Goal: Check status: Check status

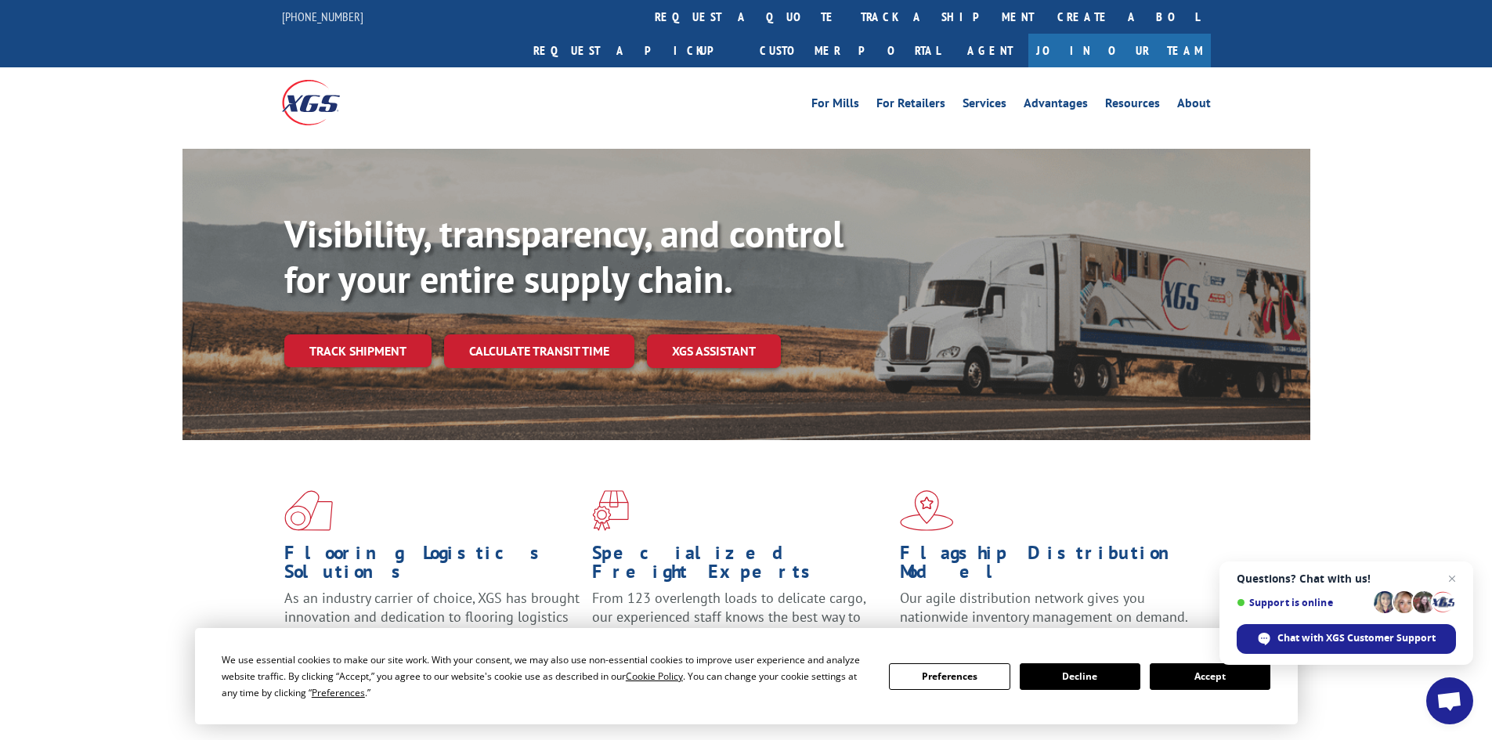
click at [1233, 672] on button "Accept" at bounding box center [1210, 676] width 121 height 27
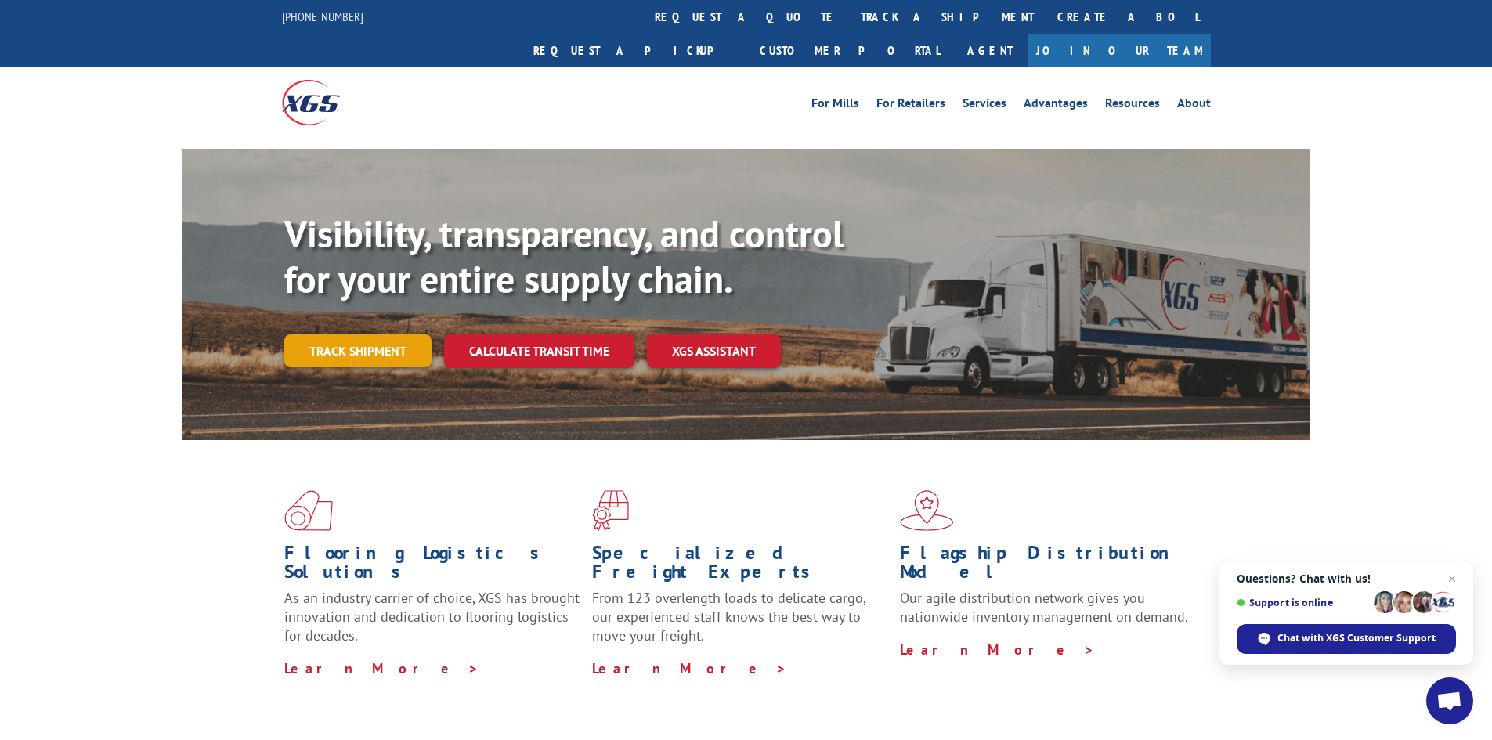
click at [406, 334] on link "Track shipment" at bounding box center [357, 350] width 147 height 33
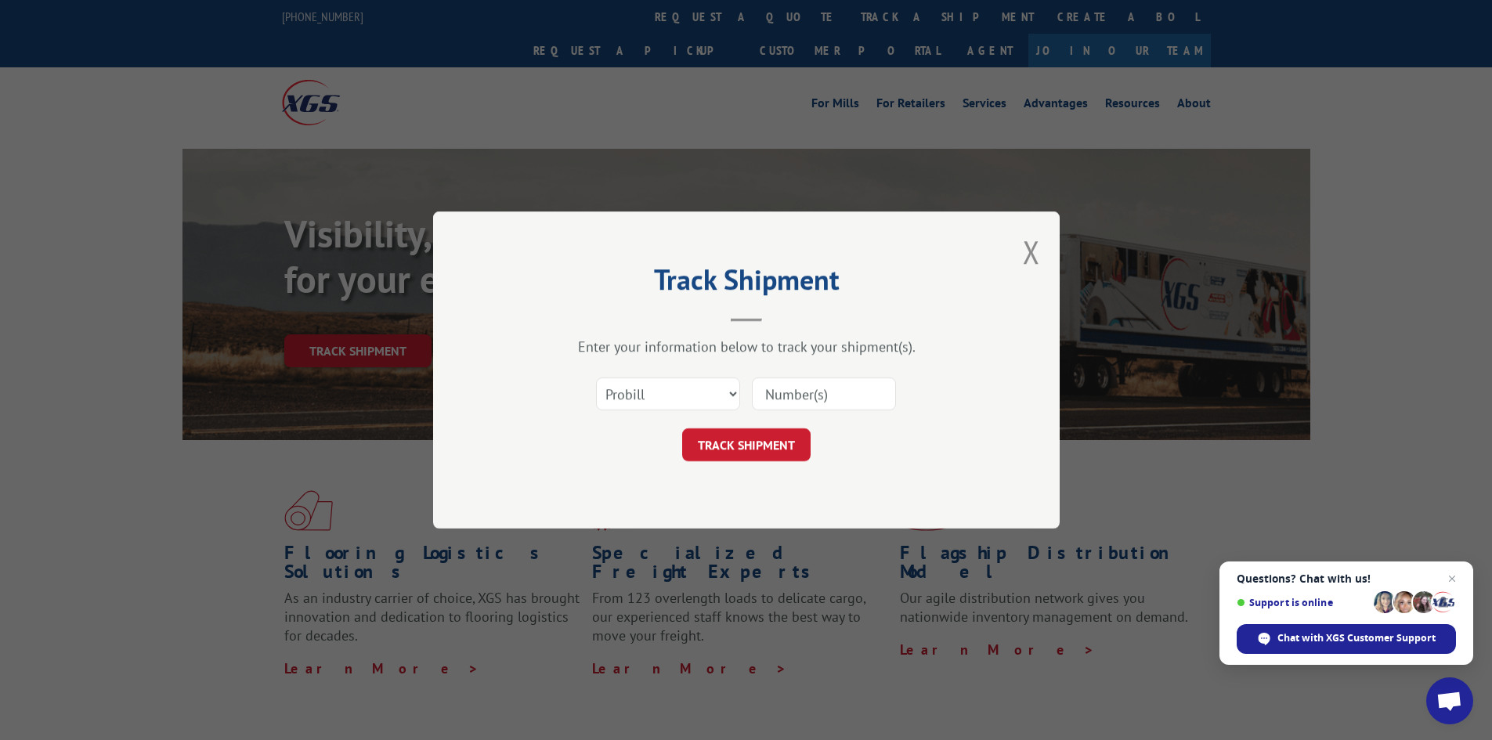
click at [836, 399] on input at bounding box center [824, 393] width 144 height 33
paste input "392674084364"
type input "392674084364"
drag, startPoint x: 864, startPoint y: 398, endPoint x: 696, endPoint y: 393, distance: 167.6
click at [699, 393] on div "Select category... Probill BOL PO 392674084364" at bounding box center [746, 394] width 470 height 52
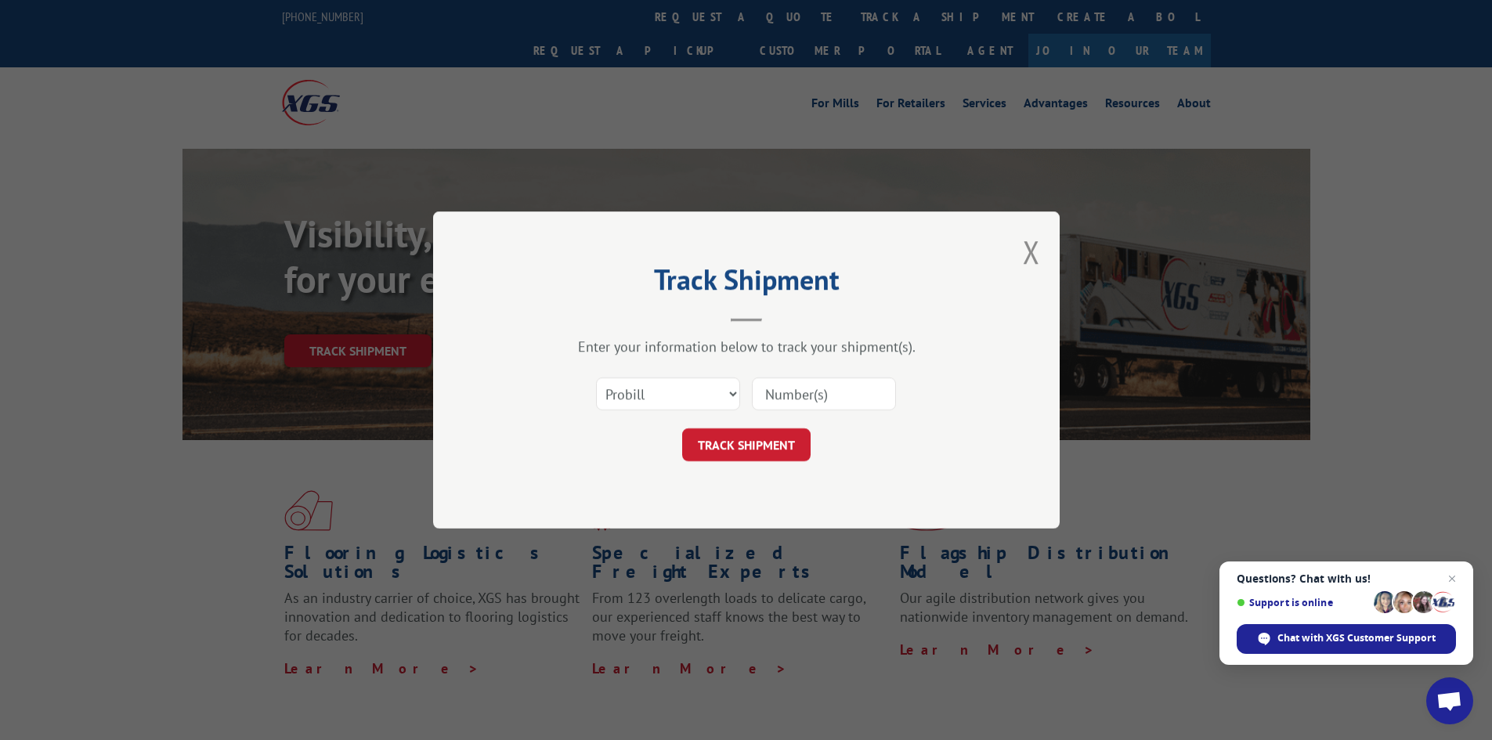
paste input "17595514"
type input "17595514"
click at [757, 453] on button "TRACK SHIPMENT" at bounding box center [746, 444] width 128 height 33
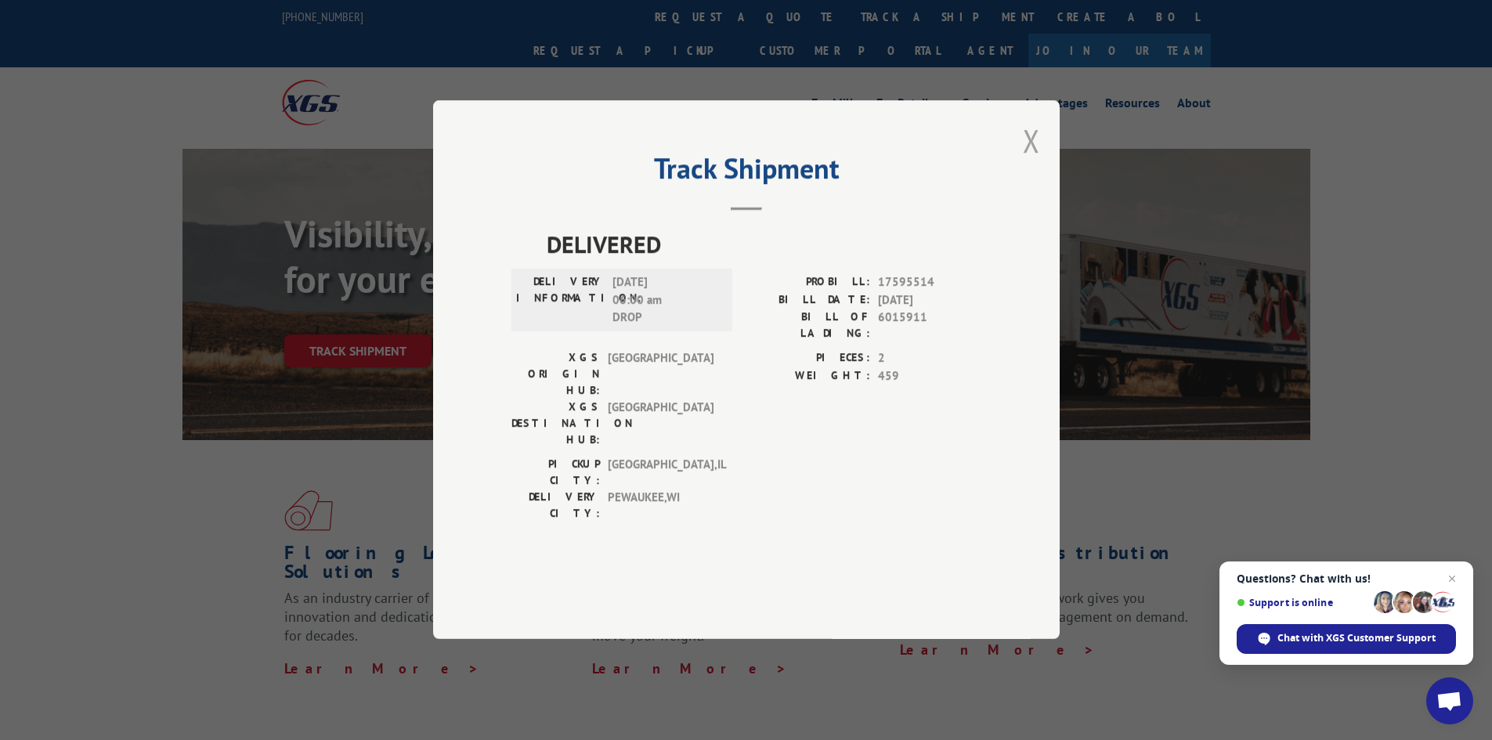
click at [1031, 161] on button "Close modal" at bounding box center [1031, 141] width 17 height 42
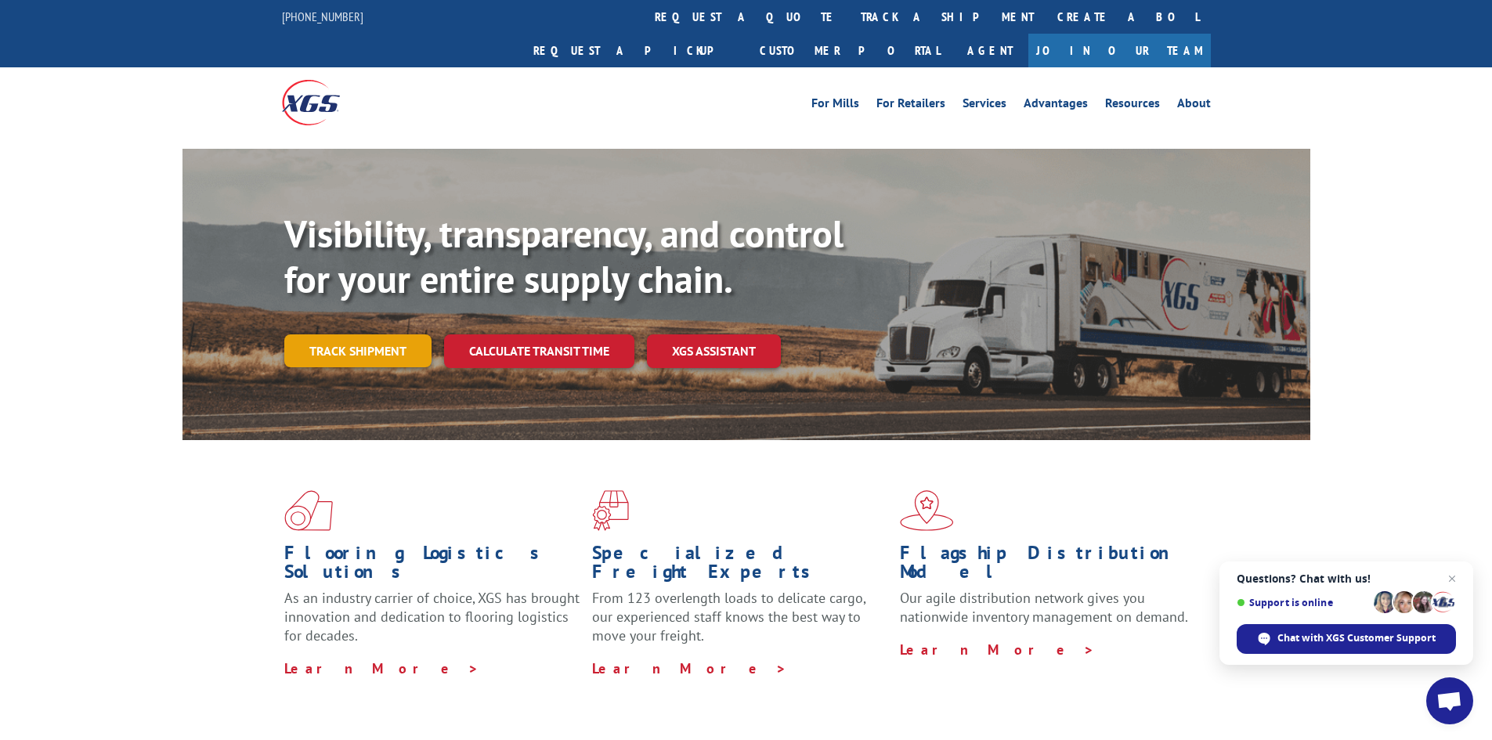
click at [319, 334] on link "Track shipment" at bounding box center [357, 350] width 147 height 33
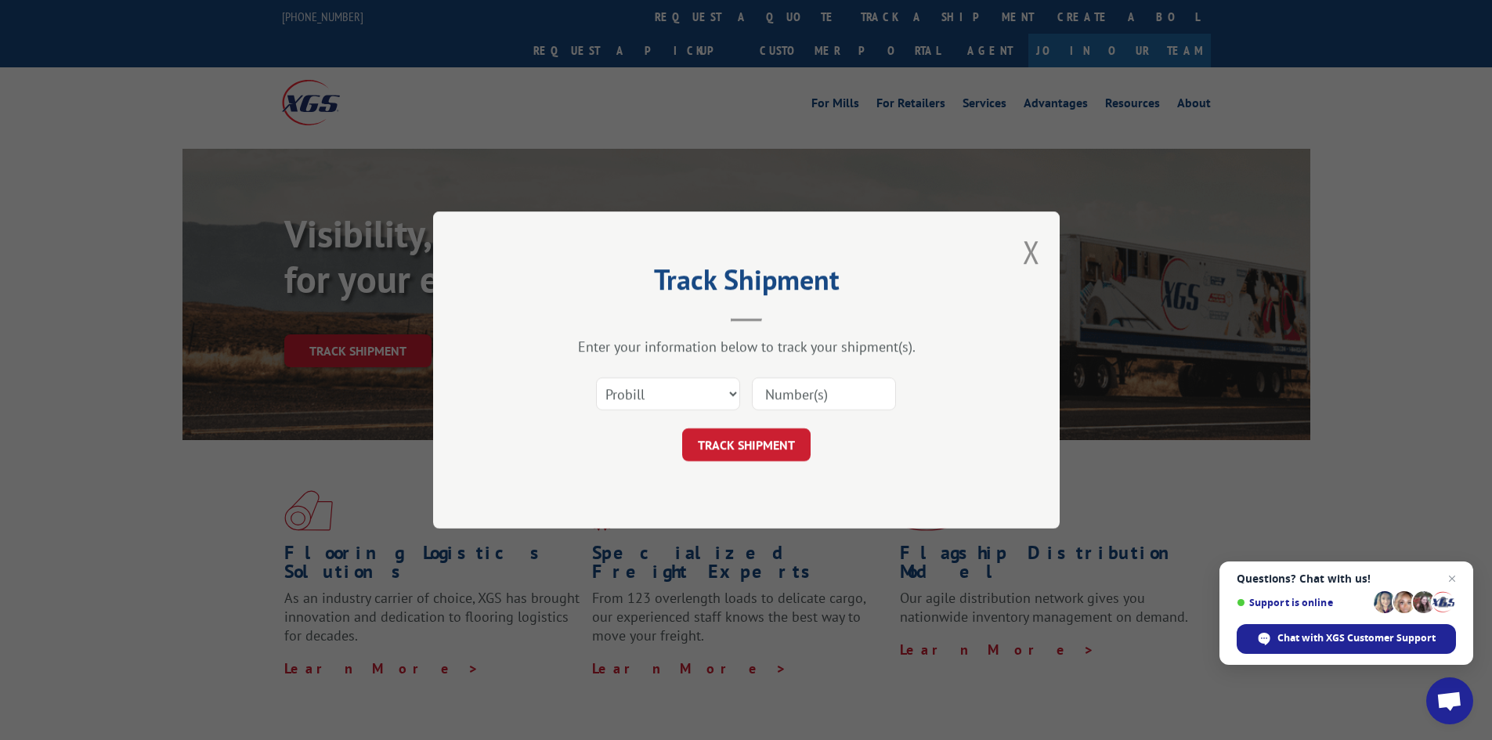
click at [800, 391] on input at bounding box center [824, 393] width 144 height 33
paste input "17595513"
type input "17595513"
click at [782, 442] on button "TRACK SHIPMENT" at bounding box center [746, 444] width 128 height 33
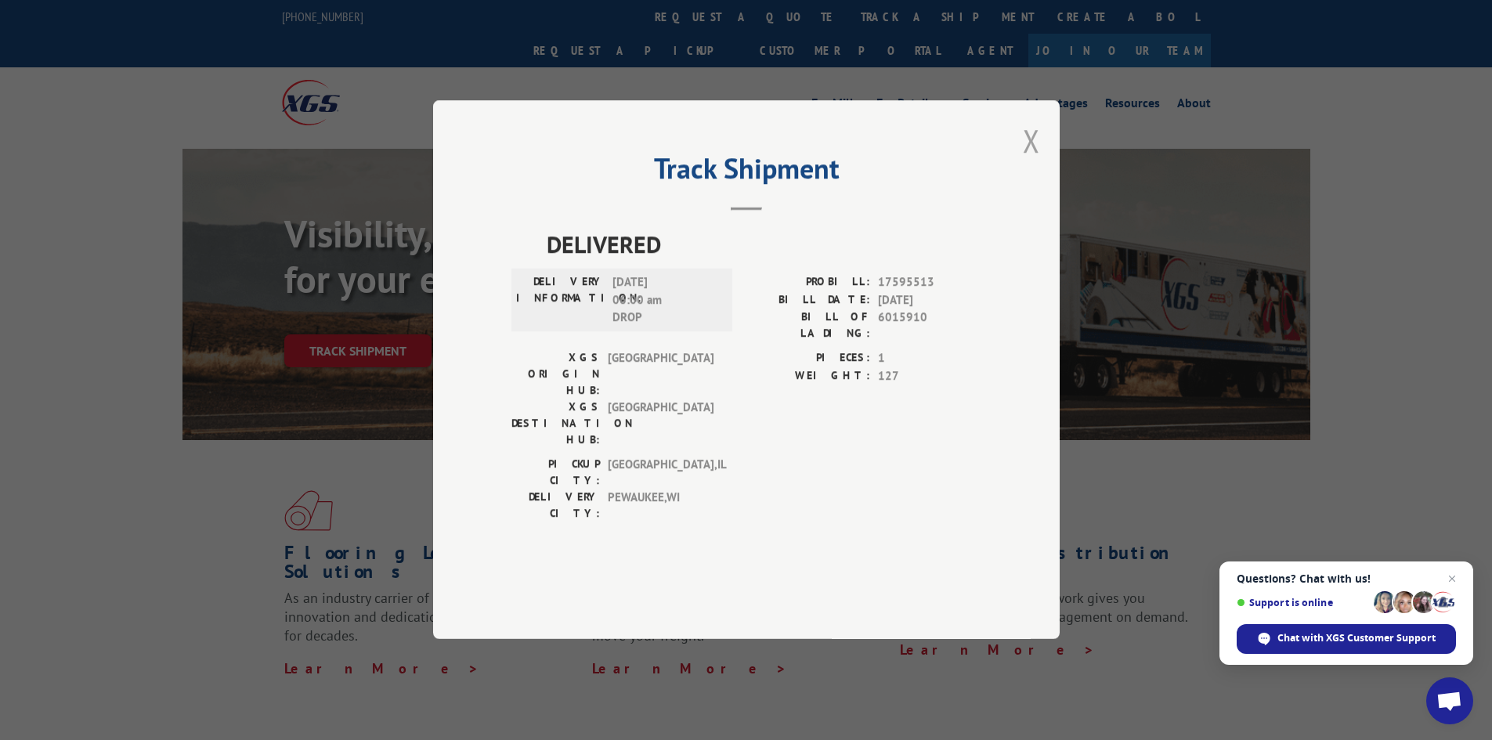
click at [1034, 161] on button "Close modal" at bounding box center [1031, 141] width 17 height 42
